Goal: Transaction & Acquisition: Obtain resource

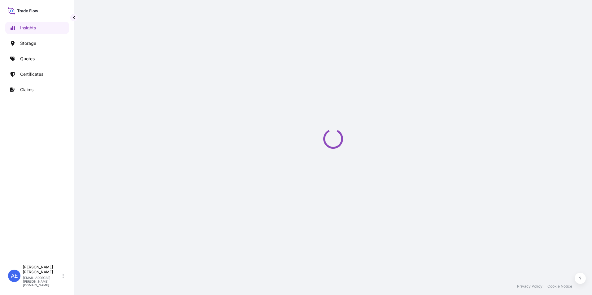
select select "2025"
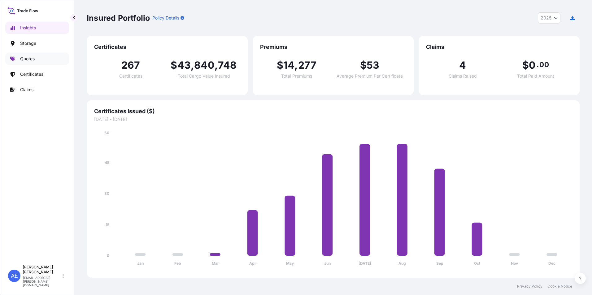
click at [23, 61] on p "Quotes" at bounding box center [27, 59] width 15 height 6
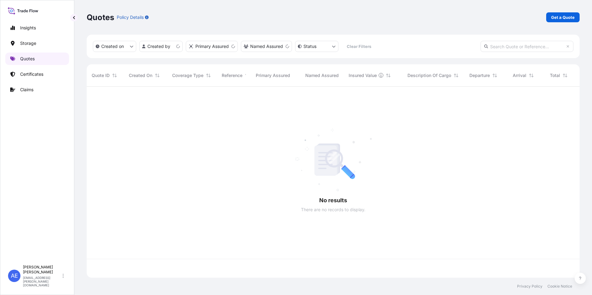
scroll to position [190, 488]
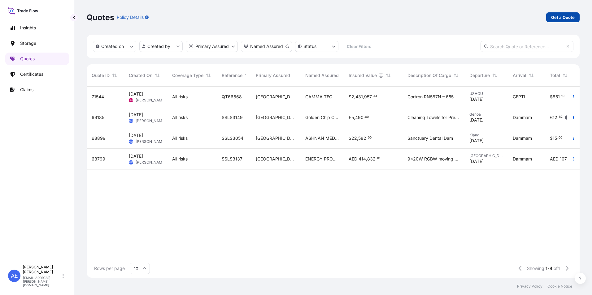
click at [567, 14] on p "Get a Quote" at bounding box center [563, 17] width 24 height 6
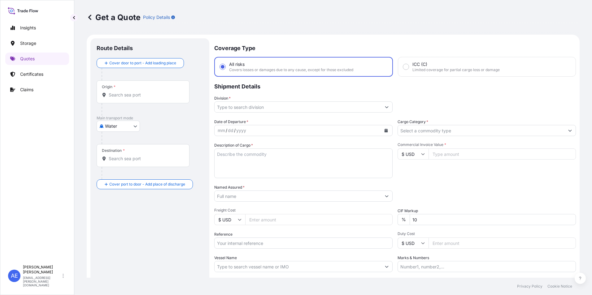
scroll to position [10, 0]
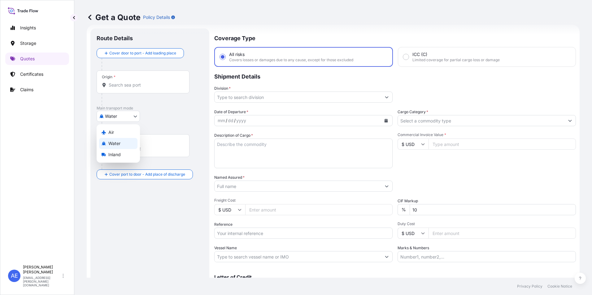
click at [134, 115] on body "Insights Storage Quotes Certificates Claims AE [PERSON_NAME] Samuel [EMAIL_ADDR…" at bounding box center [296, 147] width 592 height 295
click at [124, 131] on div "Air" at bounding box center [118, 132] width 38 height 11
select select "Air"
click at [161, 114] on div "Air Air Water Inland" at bounding box center [150, 118] width 106 height 11
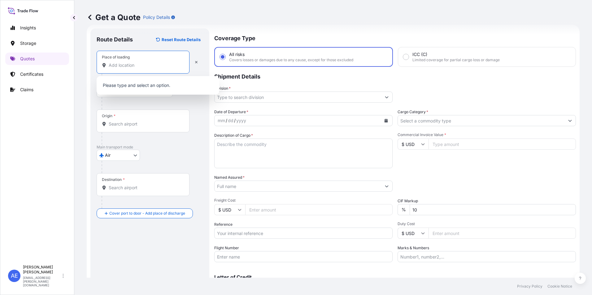
click at [133, 67] on input "Place of loading" at bounding box center [145, 65] width 73 height 6
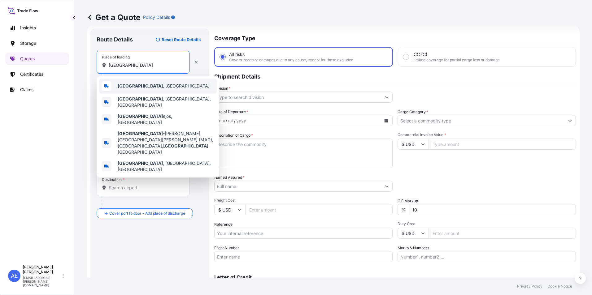
click at [124, 83] on span "[GEOGRAPHIC_DATA] , [GEOGRAPHIC_DATA]" at bounding box center [164, 86] width 92 height 6
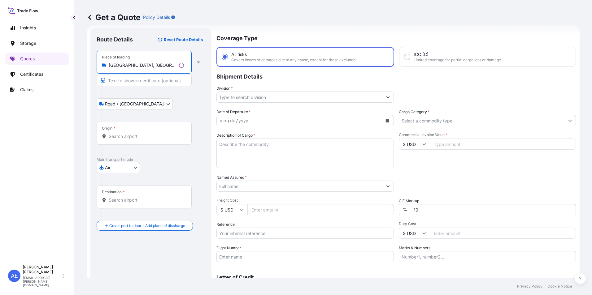
type input "[GEOGRAPHIC_DATA], [GEOGRAPHIC_DATA]"
click at [143, 135] on input "Origin *" at bounding box center [146, 136] width 75 height 6
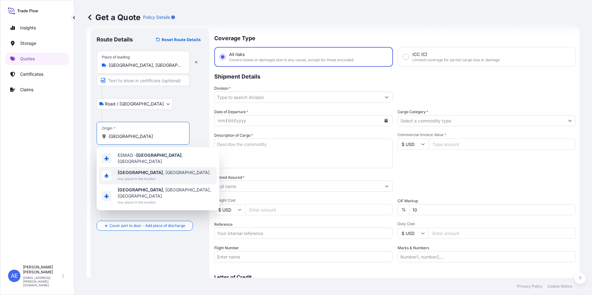
click at [135, 176] on span "Any airport in this location" at bounding box center [164, 179] width 92 height 6
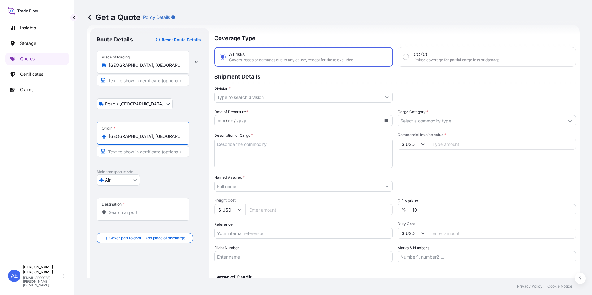
type input "[GEOGRAPHIC_DATA], [GEOGRAPHIC_DATA]"
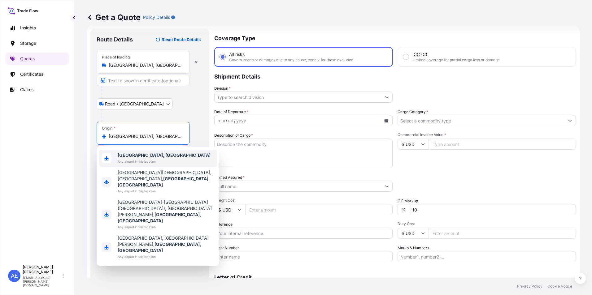
click at [131, 157] on b "[GEOGRAPHIC_DATA], [GEOGRAPHIC_DATA]" at bounding box center [164, 155] width 93 height 5
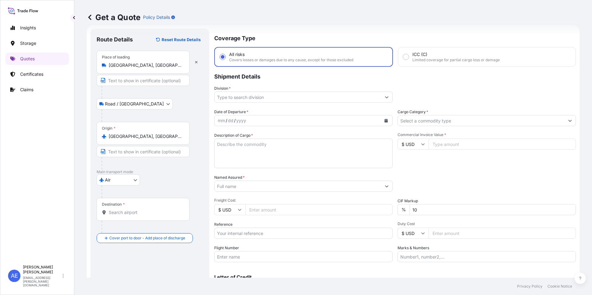
click at [127, 206] on div "Destination *" at bounding box center [143, 209] width 93 height 23
click at [127, 210] on input "Destination *" at bounding box center [145, 213] width 73 height 6
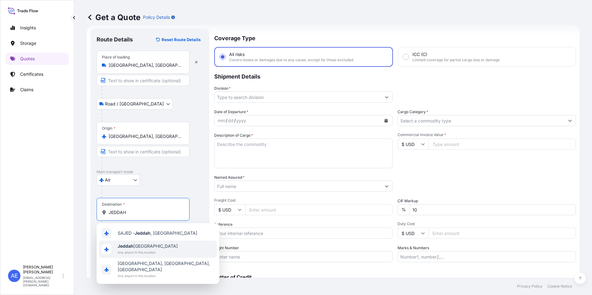
click at [138, 248] on span "Jeddah [GEOGRAPHIC_DATA]" at bounding box center [148, 246] width 60 height 6
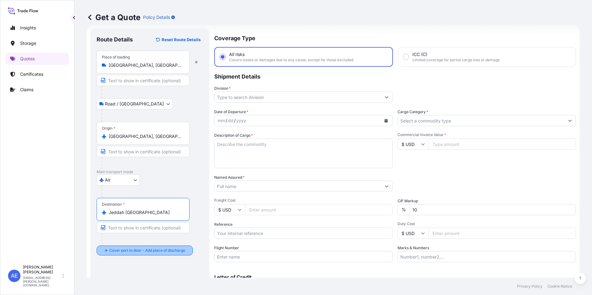
type input "Jeddah [GEOGRAPHIC_DATA]"
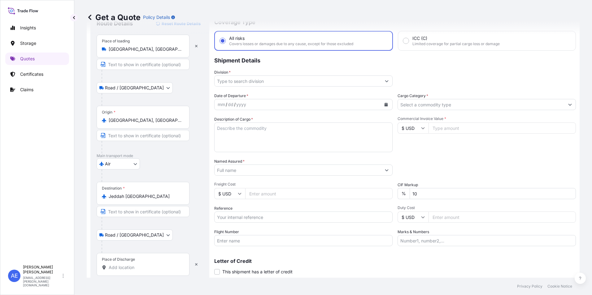
scroll to position [44, 0]
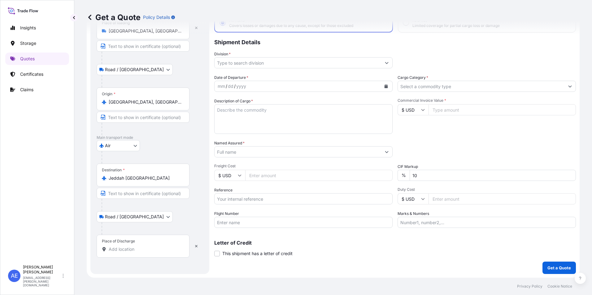
click at [125, 246] on div "Place of Discharge" at bounding box center [143, 246] width 93 height 23
click at [125, 246] on input "Place of Discharge" at bounding box center [145, 249] width 73 height 6
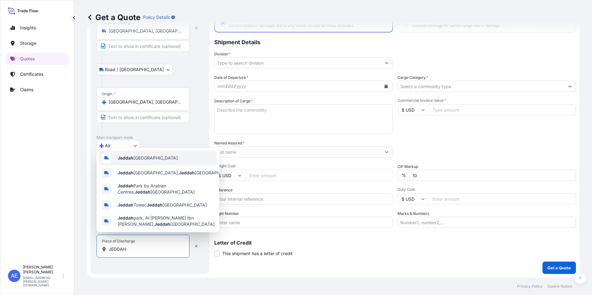
click at [132, 156] on b "Jeddah" at bounding box center [126, 157] width 16 height 5
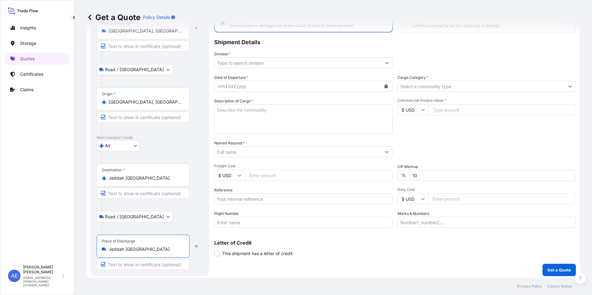
type input "Jeddah [GEOGRAPHIC_DATA]"
click at [364, 86] on div "mm / dd / yyyy" at bounding box center [298, 86] width 167 height 11
click at [376, 65] on input "Division *" at bounding box center [298, 62] width 167 height 11
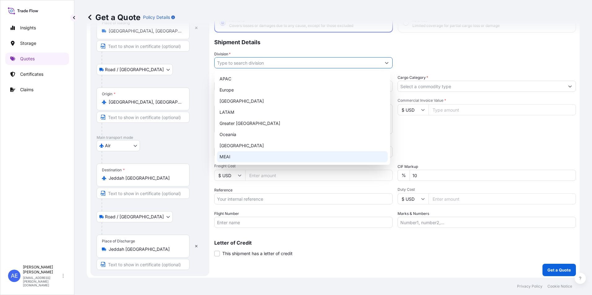
click at [231, 154] on div "MEAI" at bounding box center [302, 156] width 171 height 11
type input "MEAI"
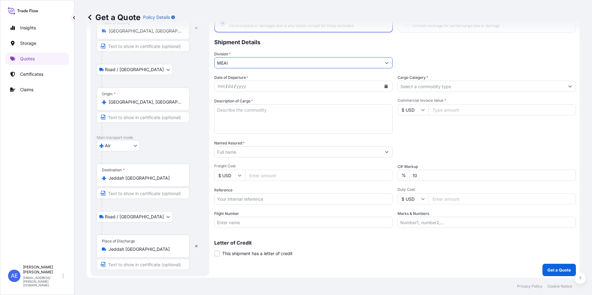
click at [381, 83] on button "Calendar" at bounding box center [386, 86] width 10 height 10
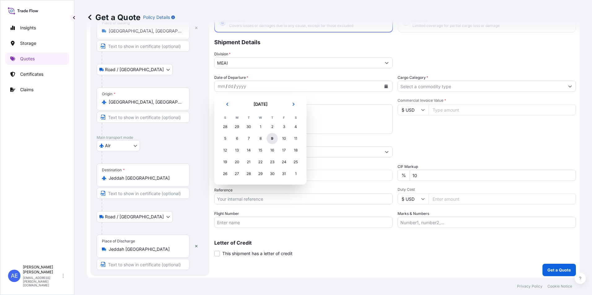
click at [274, 138] on div "9" at bounding box center [272, 138] width 11 height 11
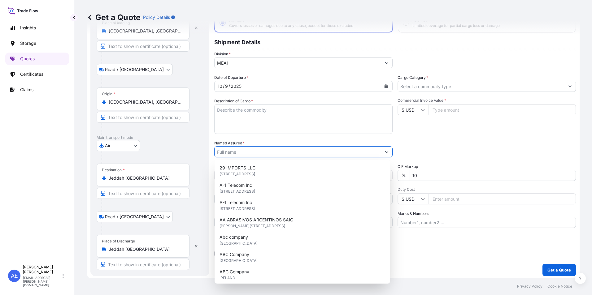
click at [243, 153] on input "Named Assured *" at bounding box center [298, 151] width 167 height 11
paste input "DELTA MARKETING CO. LTD"
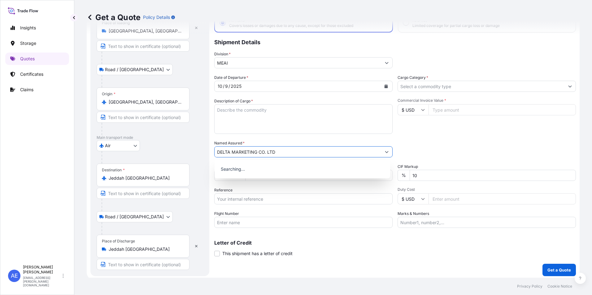
type input "DELTA MARKETING CO. LTD"
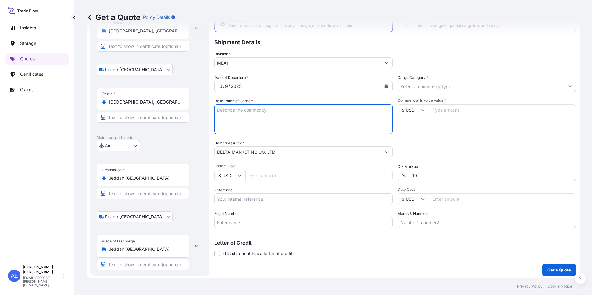
click at [244, 120] on textarea "Description of Cargo *" at bounding box center [303, 119] width 178 height 30
paste textarea "SPORT ARTICLES"
type textarea "SPORT ARTICLES"
click at [421, 109] on icon at bounding box center [423, 110] width 4 height 4
click at [408, 129] on div "€ EUR" at bounding box center [411, 127] width 26 height 12
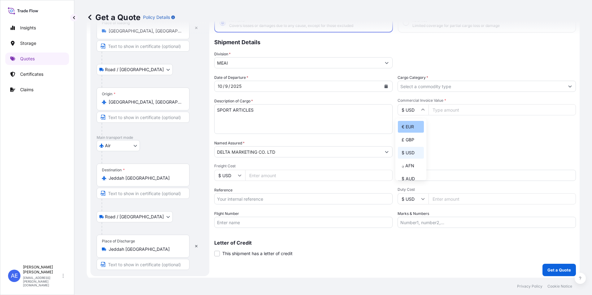
type input "€ EUR"
click at [444, 111] on input "Commercial Invoice Value *" at bounding box center [501, 109] width 147 height 11
paste input "2564.52"
type input "2564.52"
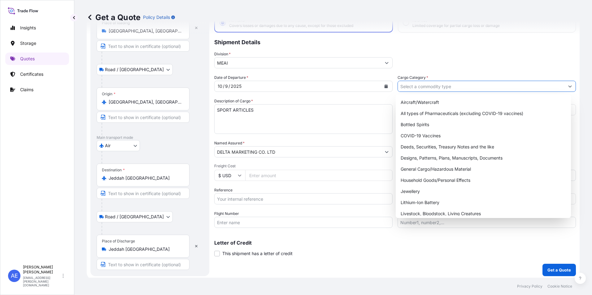
click at [423, 85] on input "Cargo Category *" at bounding box center [481, 86] width 167 height 11
click at [435, 169] on div "General Cargo/Hazardous Material" at bounding box center [483, 169] width 171 height 11
type input "General Cargo/Hazardous Material"
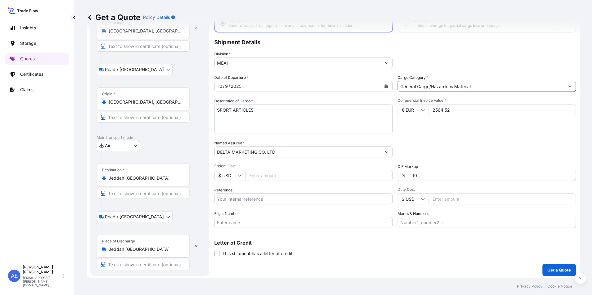
drag, startPoint x: 426, startPoint y: 172, endPoint x: 123, endPoint y: 211, distance: 305.9
click at [211, 203] on form "Route Details Reset Route Details Place of loading [GEOGRAPHIC_DATA], [GEOGRAPH…" at bounding box center [333, 135] width 493 height 290
type input "0"
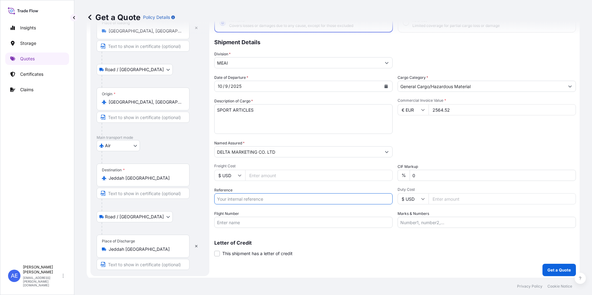
click at [245, 201] on input "Reference" at bounding box center [303, 198] width 178 height 11
paste input "SSLS3423"
type input "SSLS3423"
click at [437, 138] on div "Date of Departure * [DATE] Cargo Category * General Cargo/Hazardous Material De…" at bounding box center [395, 152] width 362 height 154
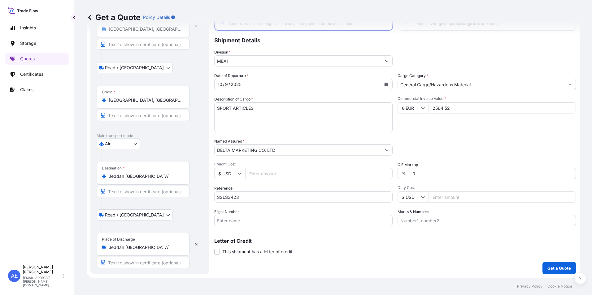
scroll to position [46, 0]
click at [554, 268] on p "Get a Quote" at bounding box center [559, 268] width 24 height 6
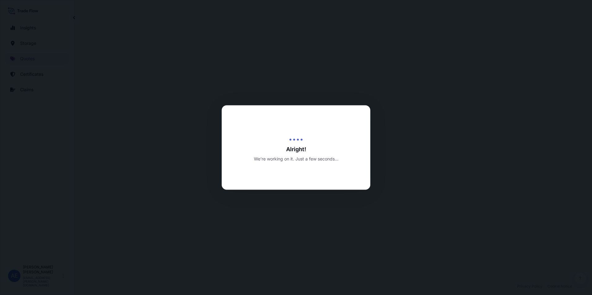
select select "Road / [GEOGRAPHIC_DATA]"
select select "Air"
select select "Road / [GEOGRAPHIC_DATA]"
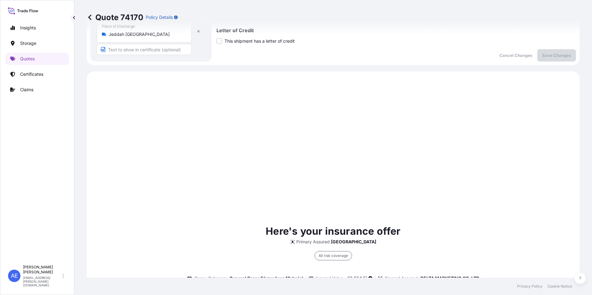
scroll to position [297, 0]
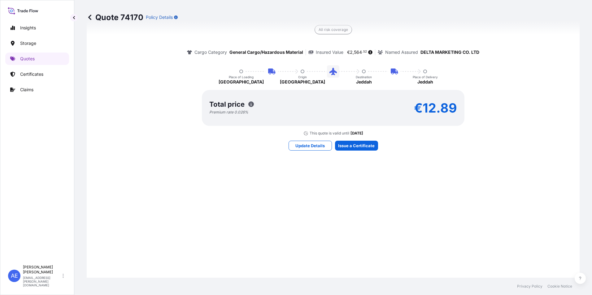
click at [353, 151] on div "Here's your insurance offer Primary Assured UAE All risk coverage Cargo Categor…" at bounding box center [332, 74] width 475 height 441
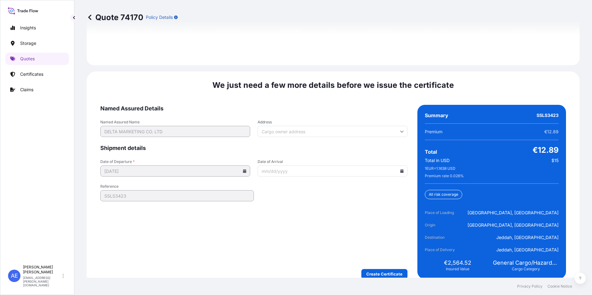
scroll to position [953, 0]
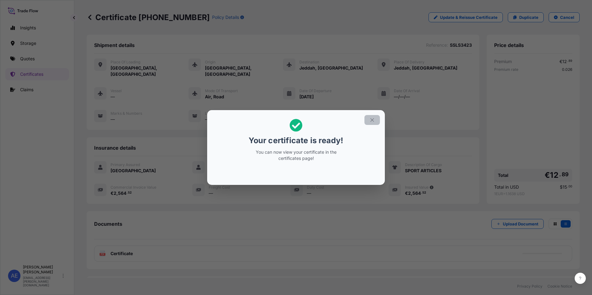
click at [376, 120] on button "button" at bounding box center [371, 120] width 15 height 10
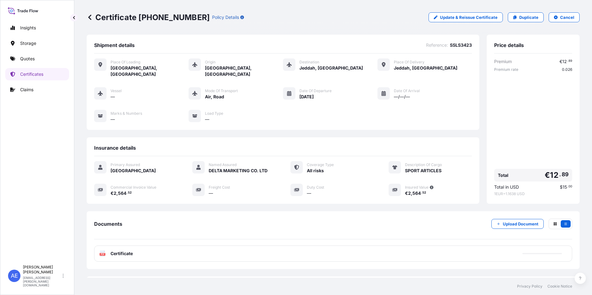
scroll to position [24, 0]
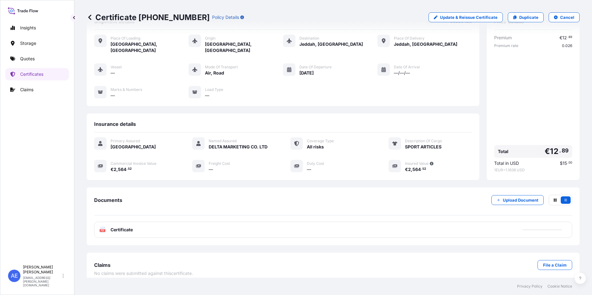
click at [217, 228] on div "PDF Certificate" at bounding box center [333, 230] width 478 height 16
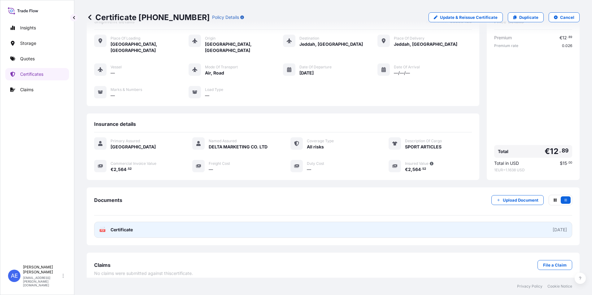
click at [153, 224] on link "PDF Certificate [DATE]" at bounding box center [333, 230] width 478 height 16
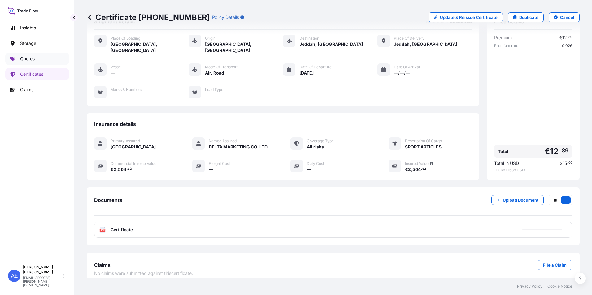
click at [28, 57] on p "Quotes" at bounding box center [27, 59] width 15 height 6
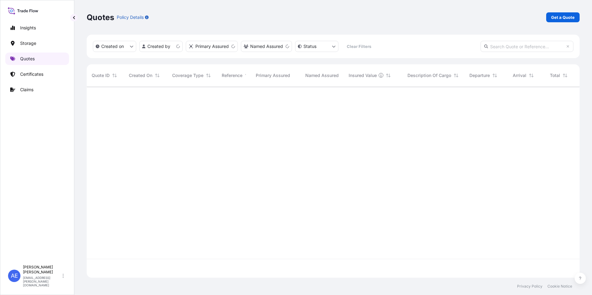
scroll to position [190, 488]
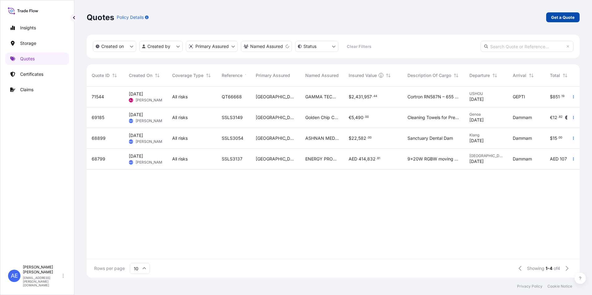
click at [560, 22] on link "Get a Quote" at bounding box center [562, 17] width 33 height 10
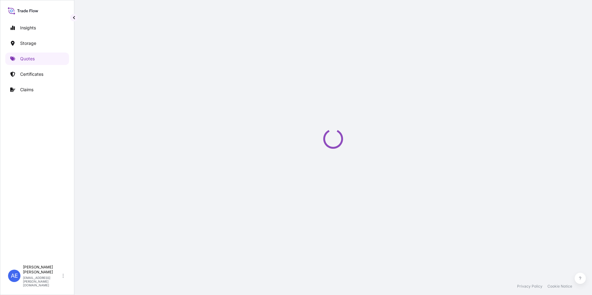
select select "Water"
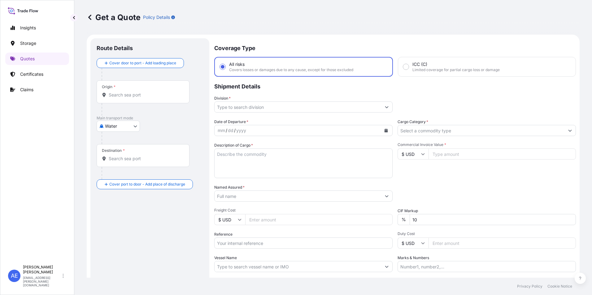
scroll to position [10, 0]
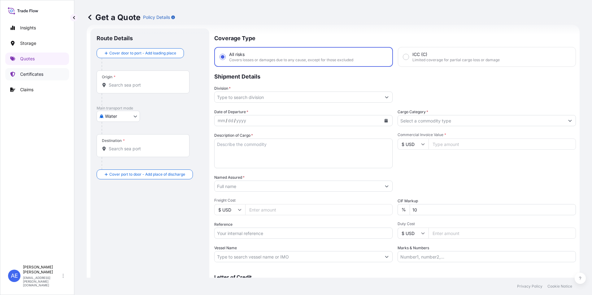
click at [47, 74] on link "Certificates" at bounding box center [37, 74] width 64 height 12
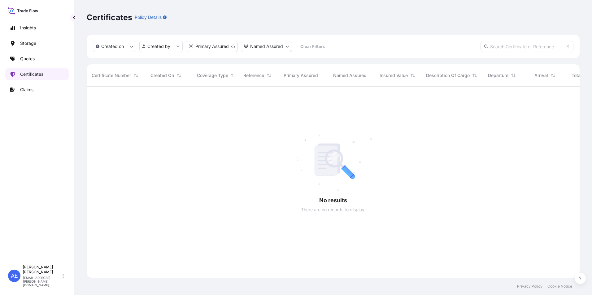
scroll to position [190, 488]
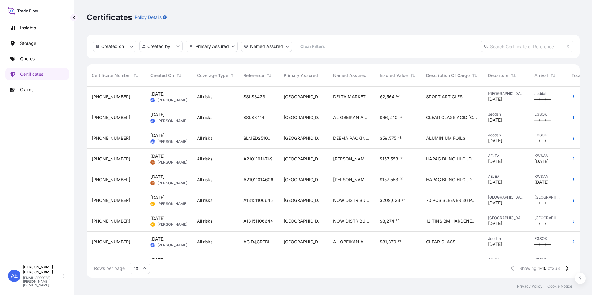
click at [219, 103] on div "All risks" at bounding box center [215, 97] width 46 height 21
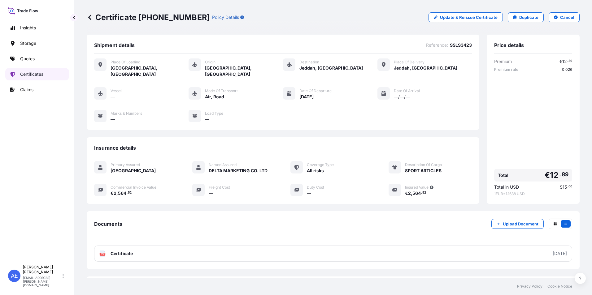
click at [37, 74] on p "Certificates" at bounding box center [31, 74] width 23 height 6
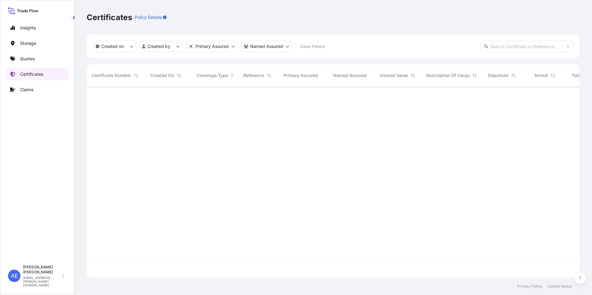
scroll to position [190, 488]
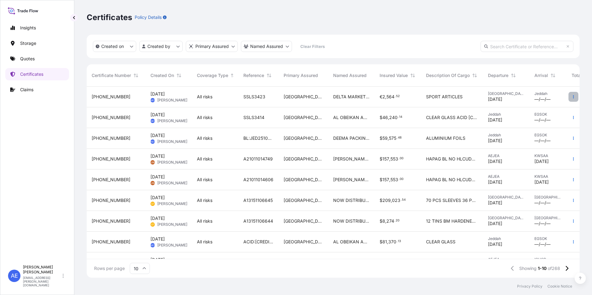
click at [573, 98] on icon "button" at bounding box center [573, 96] width 1 height 3
click at [527, 98] on p "Duplicate quote" at bounding box center [534, 98] width 32 height 6
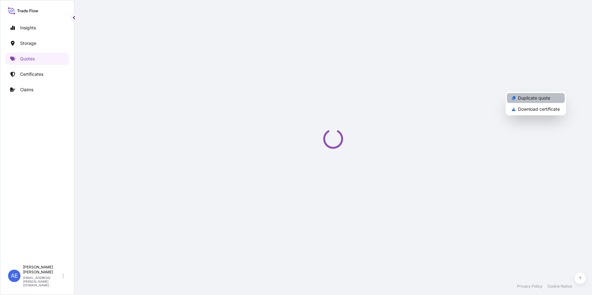
select select "Road / [GEOGRAPHIC_DATA]"
select select "Air"
select select "Road / [GEOGRAPHIC_DATA]"
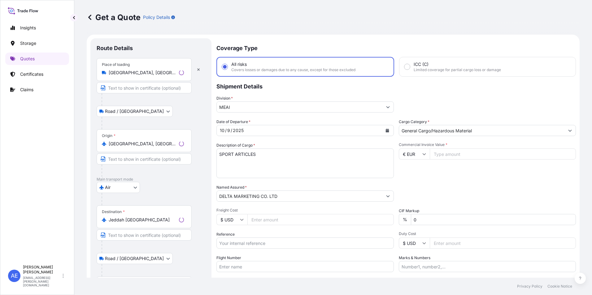
scroll to position [10, 0]
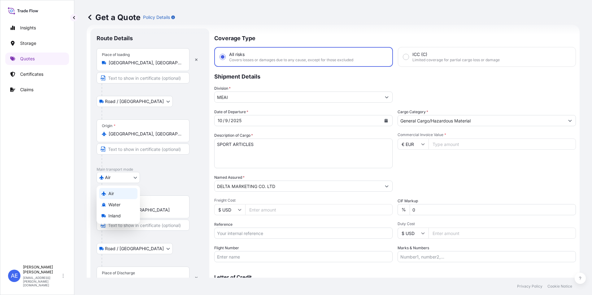
click at [135, 178] on body "Insights Storage Quotes Certificates Claims AE [PERSON_NAME] Samuel [EMAIL_ADDR…" at bounding box center [296, 147] width 592 height 295
click at [120, 203] on span "Water" at bounding box center [114, 205] width 12 height 6
select select "Water"
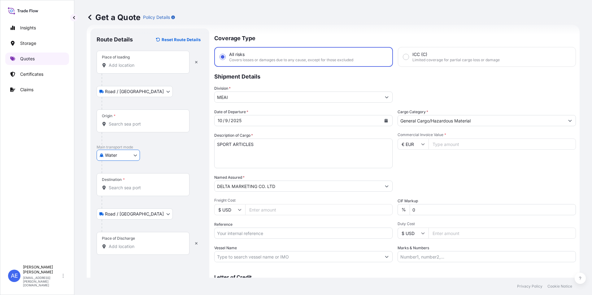
click at [38, 60] on link "Quotes" at bounding box center [37, 59] width 64 height 12
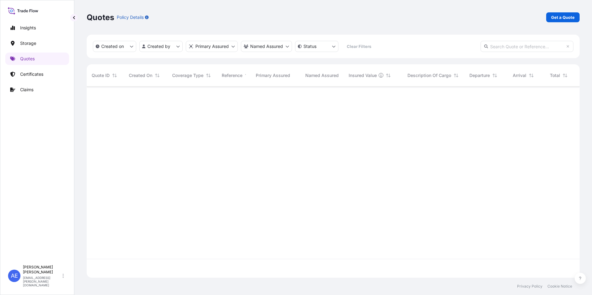
scroll to position [190, 488]
click at [26, 59] on p "Quotes" at bounding box center [27, 59] width 15 height 6
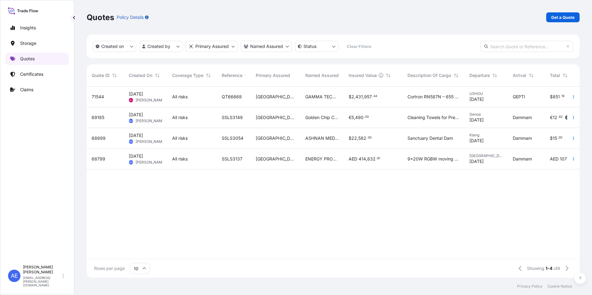
click at [36, 60] on link "Quotes" at bounding box center [37, 59] width 64 height 12
click at [562, 17] on p "Get a Quote" at bounding box center [563, 17] width 24 height 6
select select "Water"
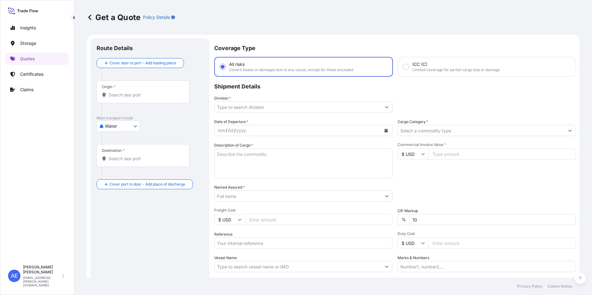
scroll to position [10, 0]
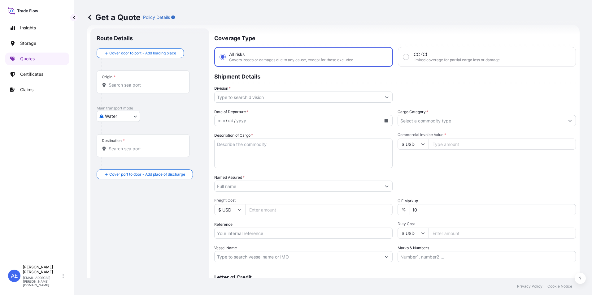
click at [122, 115] on body "Insights Storage Quotes Certificates Claims AE [PERSON_NAME] Samuel [EMAIL_ADDR…" at bounding box center [296, 147] width 592 height 295
click at [121, 142] on div "Water" at bounding box center [118, 143] width 38 height 11
click at [129, 118] on body "Insights Storage Quotes Certificates Claims AE [PERSON_NAME] Samuel [EMAIL_ADDR…" at bounding box center [296, 147] width 592 height 295
click at [118, 144] on span "Water" at bounding box center [114, 146] width 12 height 6
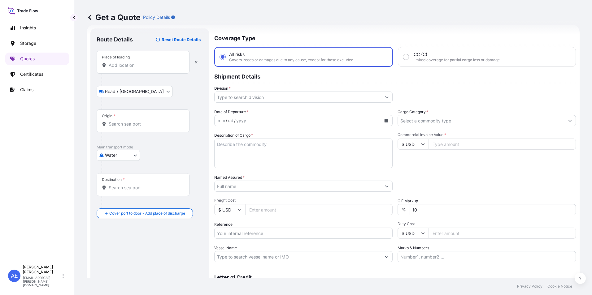
click at [124, 62] on input "Place of loading" at bounding box center [145, 65] width 73 height 6
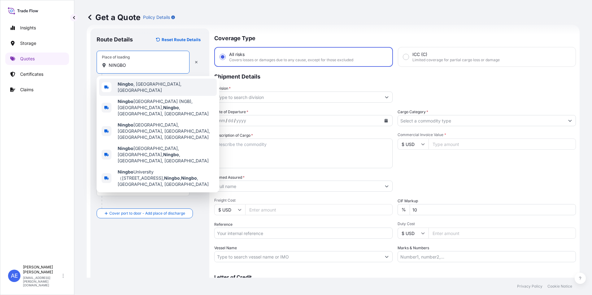
click at [154, 85] on span "[GEOGRAPHIC_DATA] , [GEOGRAPHIC_DATA], [GEOGRAPHIC_DATA]" at bounding box center [166, 87] width 97 height 12
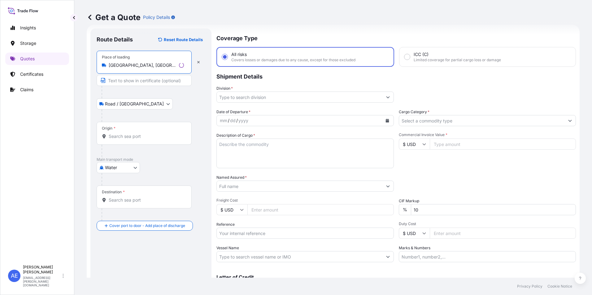
type input "[GEOGRAPHIC_DATA], [GEOGRAPHIC_DATA], [GEOGRAPHIC_DATA]"
click at [120, 135] on input "Origin *" at bounding box center [146, 136] width 75 height 6
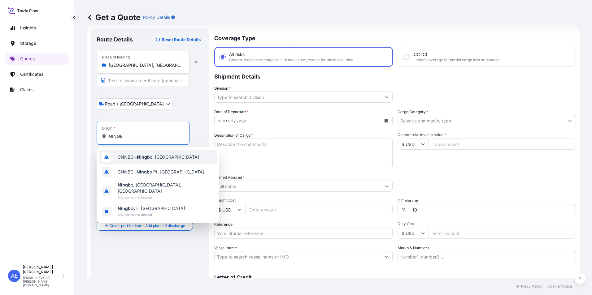
click at [137, 159] on span "CNNBO - Ningb o, [GEOGRAPHIC_DATA]" at bounding box center [158, 157] width 81 height 6
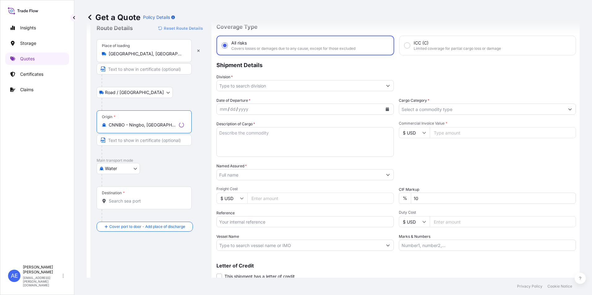
scroll to position [41, 0]
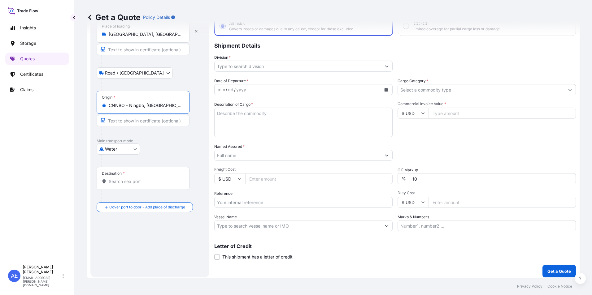
type input "CNNBO - Ningbo, [GEOGRAPHIC_DATA]"
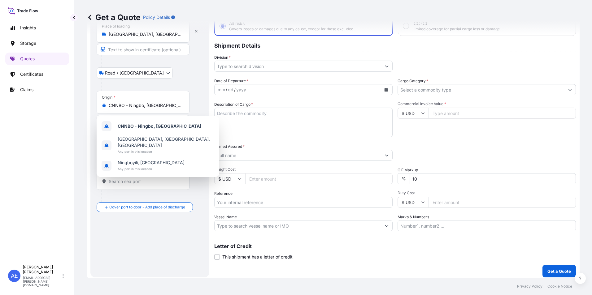
click at [137, 177] on div "Destination *" at bounding box center [143, 178] width 93 height 23
click at [137, 179] on input "Destination *" at bounding box center [145, 182] width 73 height 6
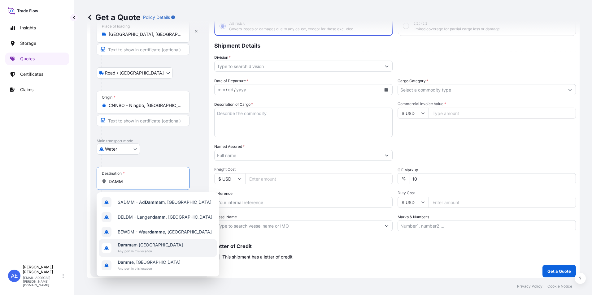
click at [143, 250] on span "Any port in this location" at bounding box center [150, 251] width 65 height 6
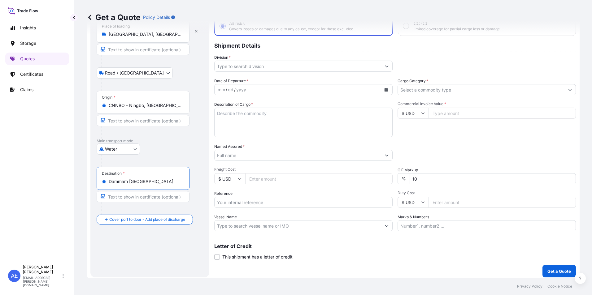
type input "Dammam [GEOGRAPHIC_DATA]"
click at [122, 252] on input "Place of Discharge" at bounding box center [145, 253] width 73 height 6
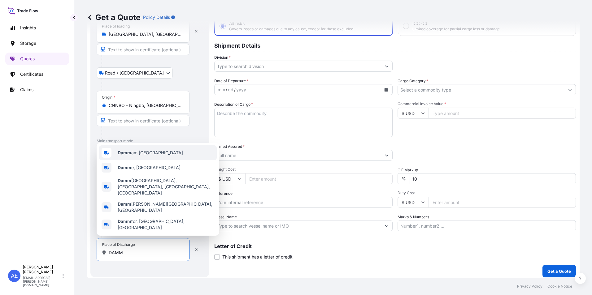
click at [145, 156] on span "Damm am [GEOGRAPHIC_DATA]" at bounding box center [150, 153] width 65 height 6
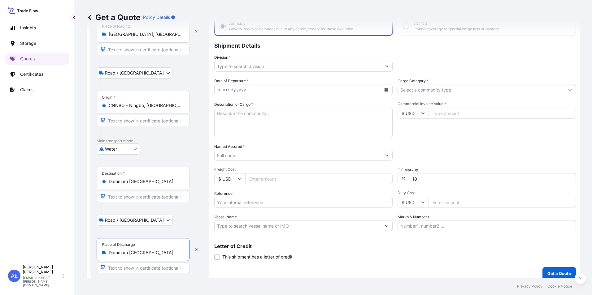
type input "Dammam [GEOGRAPHIC_DATA]"
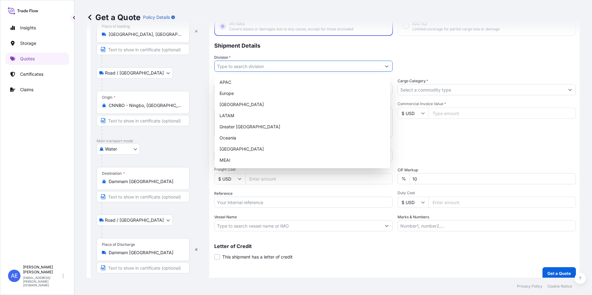
click at [297, 65] on input "Division *" at bounding box center [298, 66] width 167 height 11
click at [235, 161] on div "MEAI" at bounding box center [302, 160] width 171 height 11
type input "MEAI"
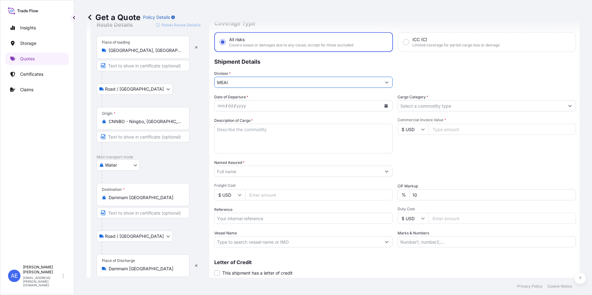
scroll to position [0, 0]
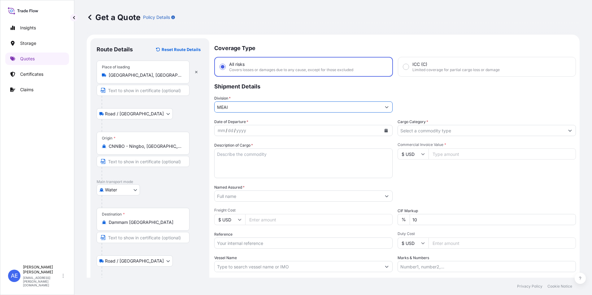
click at [246, 132] on div "yyyy" at bounding box center [241, 130] width 11 height 7
click at [384, 130] on icon "Calendar" at bounding box center [386, 131] width 4 height 4
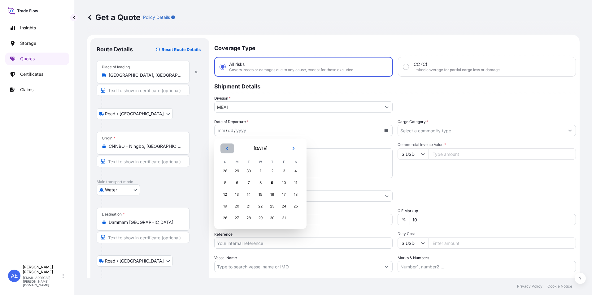
click at [229, 150] on button "Previous" at bounding box center [227, 149] width 14 height 10
click at [285, 206] on div "26" at bounding box center [283, 206] width 11 height 11
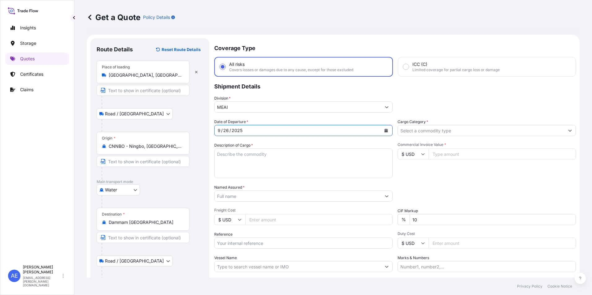
click at [253, 162] on textarea "Description of Cargo *" at bounding box center [303, 164] width 178 height 30
click at [246, 158] on textarea "Description of Cargo *" at bounding box center [303, 164] width 178 height 30
type textarea "CRANE"
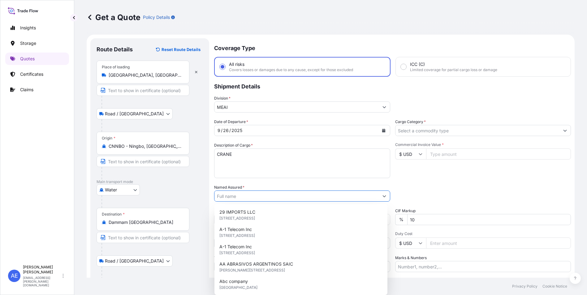
click at [232, 198] on input "Named Assured *" at bounding box center [297, 196] width 164 height 11
paste input "ALAA INT TRADING SERVICES CO"
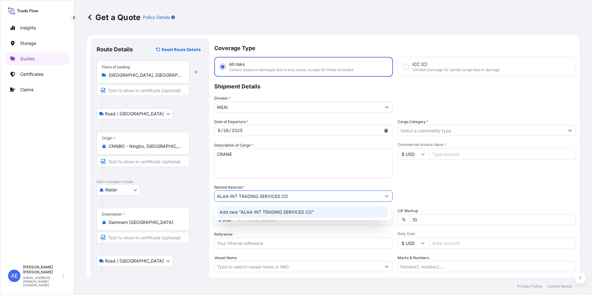
click at [258, 213] on span "Add new "ALAA INT TRADING SERVICES CO"" at bounding box center [266, 212] width 94 height 6
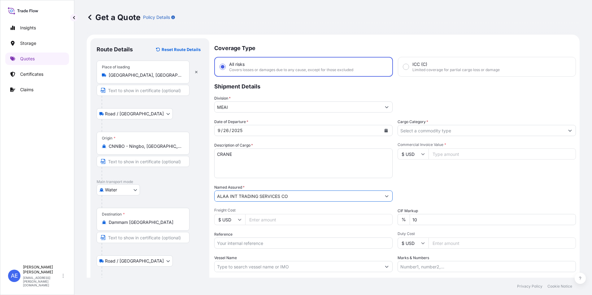
type input "ALAA INT TRADING SERVICES CO"
click at [249, 241] on input "Reference" at bounding box center [303, 243] width 178 height 11
click at [240, 244] on input "Reference" at bounding box center [303, 243] width 178 height 11
paste input "BL:NBOA24222100 SSLS3424"
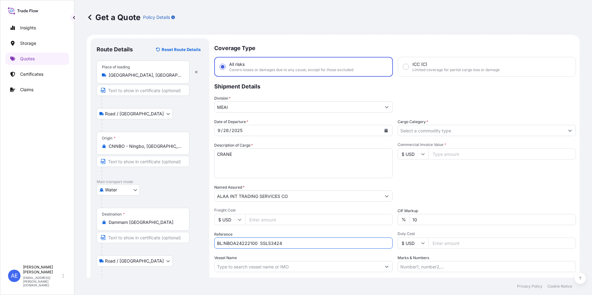
type input "BL:NBOA24222100 SSLS3424"
click at [415, 129] on input "Cargo Category *" at bounding box center [481, 130] width 167 height 11
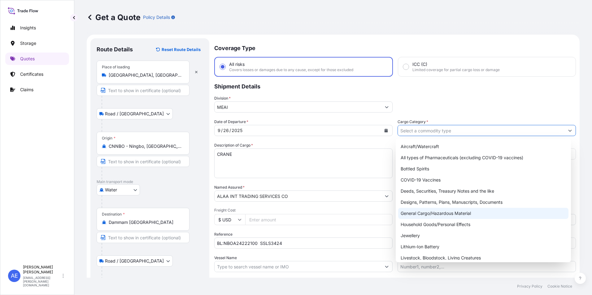
click at [409, 213] on div "General Cargo/Hazardous Material" at bounding box center [483, 213] width 171 height 11
type input "General Cargo/Hazardous Material"
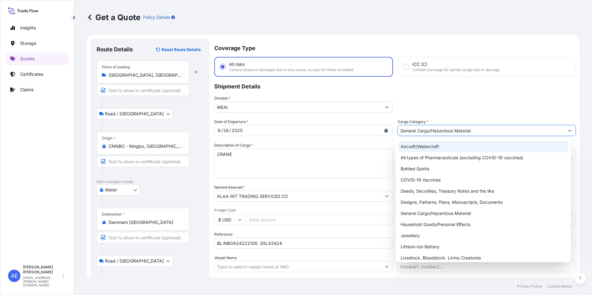
click at [504, 110] on div "Division * MEAI" at bounding box center [395, 103] width 362 height 17
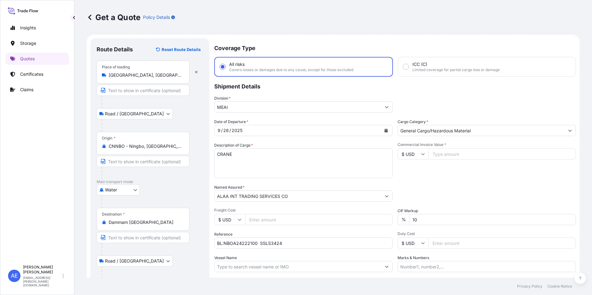
click at [451, 153] on input "Commercial Invoice Value *" at bounding box center [501, 154] width 147 height 11
type input "88000"
click at [421, 152] on icon at bounding box center [423, 154] width 4 height 4
click at [413, 169] on div "€ EUR" at bounding box center [411, 171] width 26 height 12
type input "€ EUR"
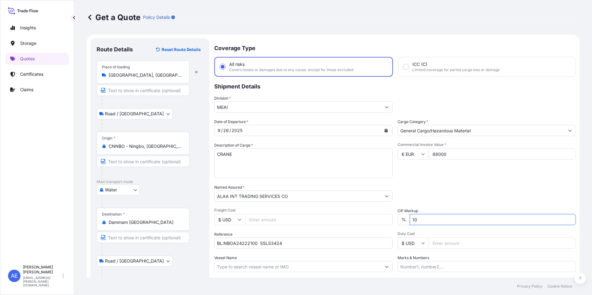
drag, startPoint x: 425, startPoint y: 219, endPoint x: 397, endPoint y: 218, distance: 28.2
click at [397, 218] on div "% 10" at bounding box center [486, 219] width 178 height 11
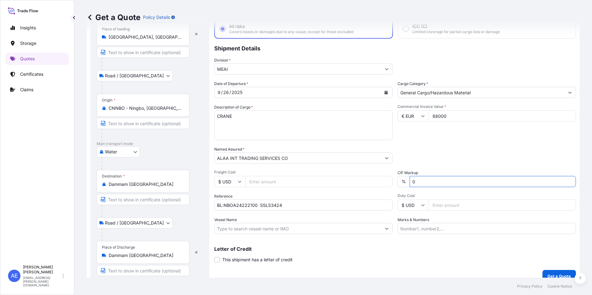
scroll to position [46, 0]
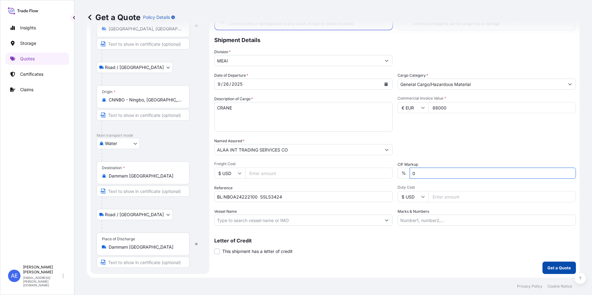
type input "0"
click at [548, 267] on p "Get a Quote" at bounding box center [559, 268] width 24 height 6
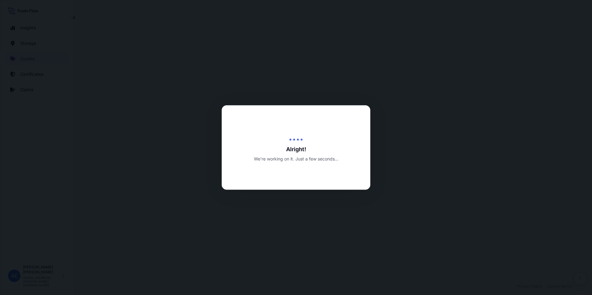
select select "Road / [GEOGRAPHIC_DATA]"
select select "Water"
select select "Road / [GEOGRAPHIC_DATA]"
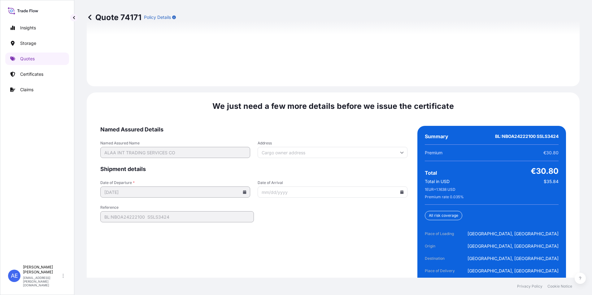
scroll to position [953, 0]
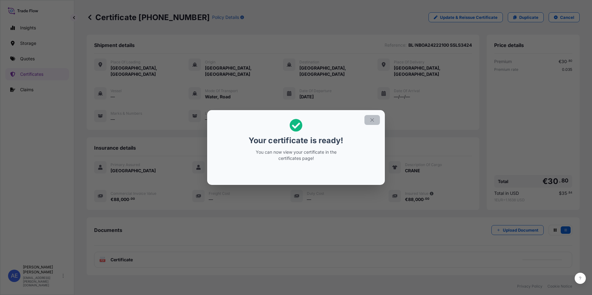
click at [370, 122] on icon "button" at bounding box center [372, 120] width 6 height 6
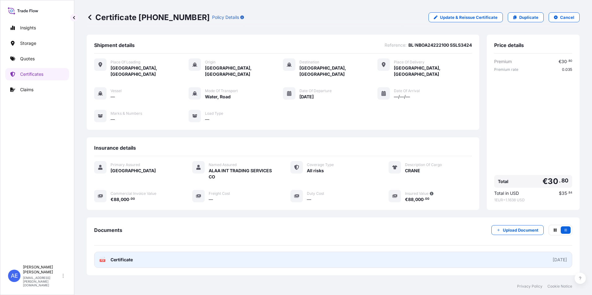
click at [200, 256] on link "PDF Certificate [DATE]" at bounding box center [333, 260] width 478 height 16
